Goal: Find specific page/section: Find specific page/section

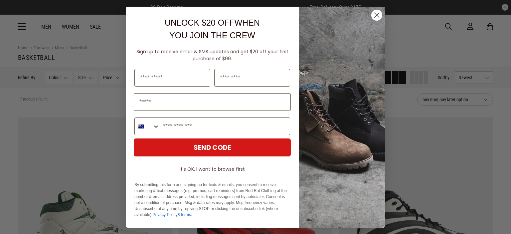
click at [375, 17] on circle "Close dialog" at bounding box center [376, 15] width 11 height 11
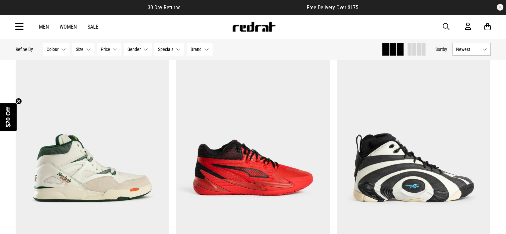
scroll to position [33, 0]
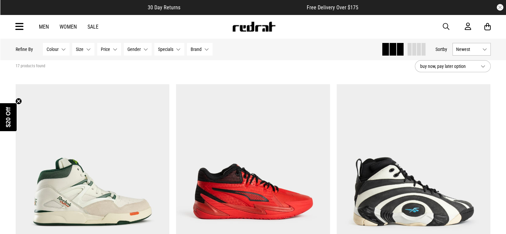
click at [82, 52] on span "Size" at bounding box center [80, 49] width 8 height 5
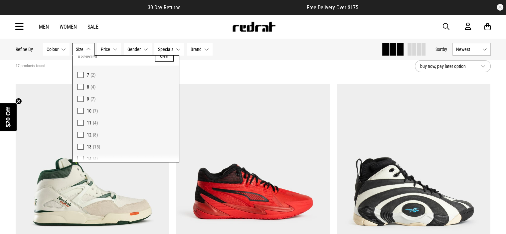
scroll to position [14, 0]
click at [81, 130] on span at bounding box center [80, 129] width 6 height 6
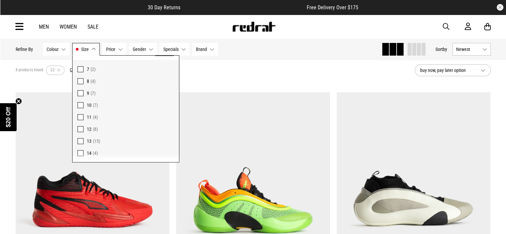
click at [80, 141] on span at bounding box center [80, 141] width 6 height 6
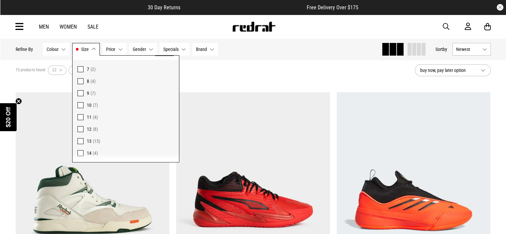
click at [234, 71] on div "15 products found Active Filters 12 13 Clear" at bounding box center [213, 70] width 394 height 20
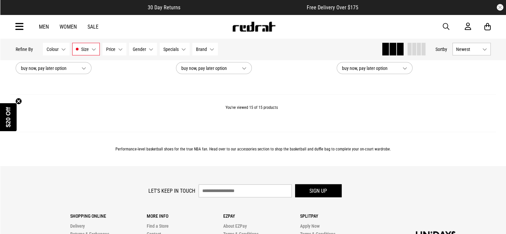
scroll to position [1297, 0]
